Goal: Find specific page/section: Find specific page/section

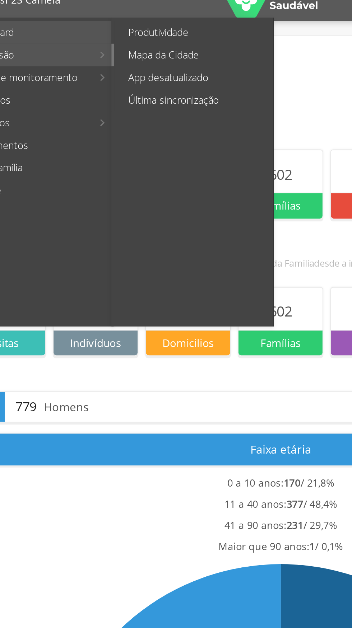
click at [105, 40] on link "Mapa da Cidade" at bounding box center [131, 38] width 81 height 11
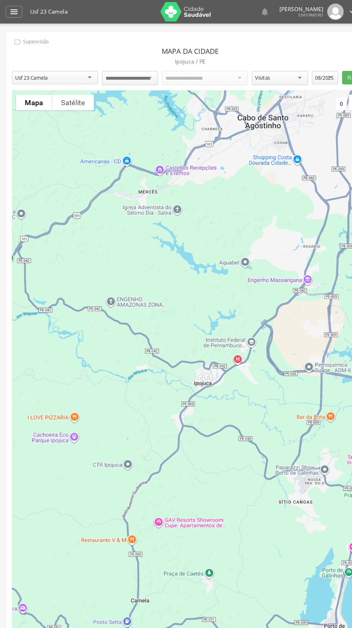
click at [111, 71] on input "select-one" at bounding box center [121, 72] width 46 height 6
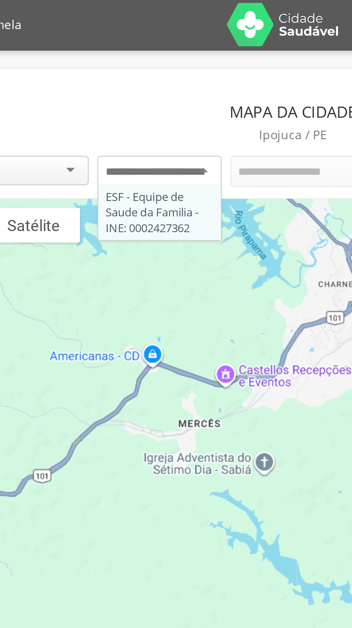
click at [111, 80] on div "ESF - Equipe de Saude da Familia - INE: 0002427362" at bounding box center [120, 72] width 51 height 15
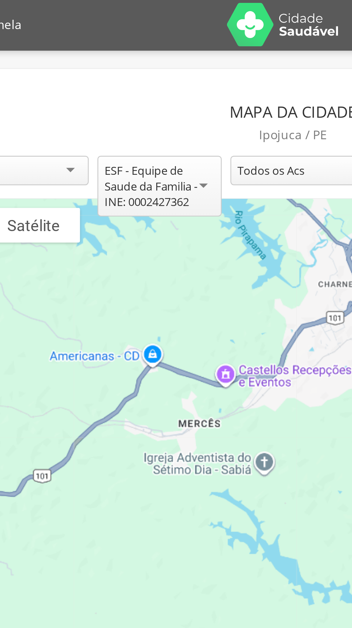
click at [164, 72] on div "Todos os Acs" at bounding box center [167, 71] width 28 height 6
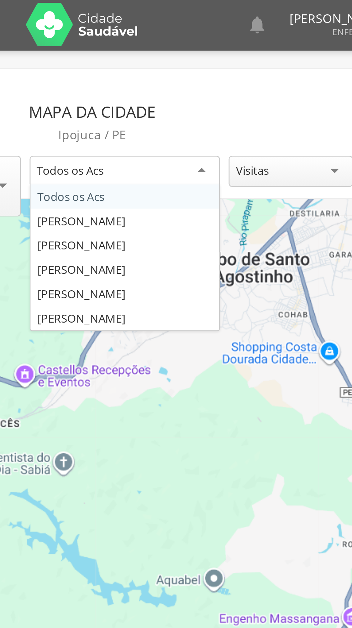
click at [160, 109] on div "**********" at bounding box center [176, 333] width 337 height 608
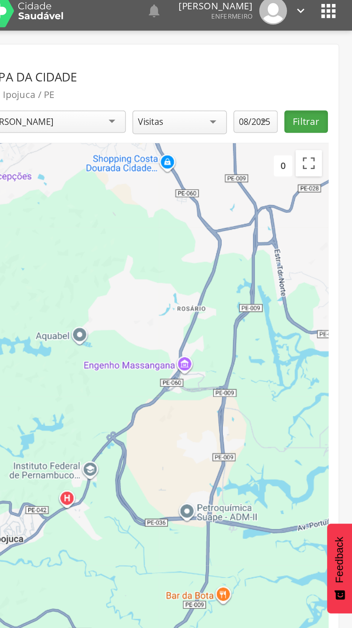
click at [324, 73] on button "Filtrar" at bounding box center [327, 71] width 24 height 12
